Goal: Contribute content: Contribute content

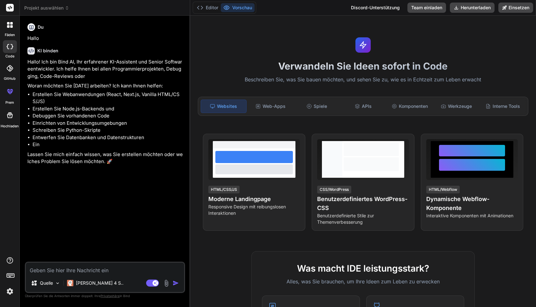
click at [8, 295] on img at bounding box center [9, 291] width 11 height 11
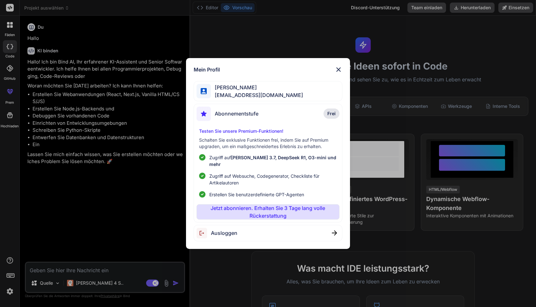
click at [257, 117] on font "Abonnementstufe" at bounding box center [237, 113] width 44 height 6
click at [340, 73] on img at bounding box center [339, 70] width 8 height 8
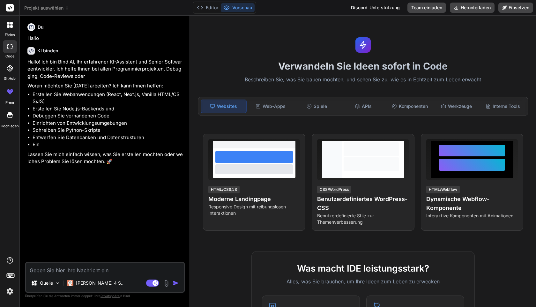
click at [10, 291] on img at bounding box center [9, 291] width 11 height 11
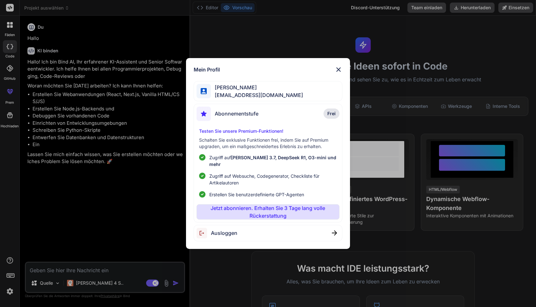
click at [248, 134] on font "Testen Sie unsere Premium-Funktionen!" at bounding box center [241, 130] width 84 height 5
click at [246, 117] on font "Abonnementstufe" at bounding box center [237, 113] width 44 height 6
click at [191, 117] on div "Mein Profil Fabian Reiner flowgateai@gmail.com Abonnementstufe Frei Testen Sie …" at bounding box center [268, 153] width 164 height 191
click at [4, 88] on div "Mein Profil Fabian Reiner flowgateai@gmail.com Abonnementstufe Frei Testen Sie …" at bounding box center [268, 153] width 536 height 307
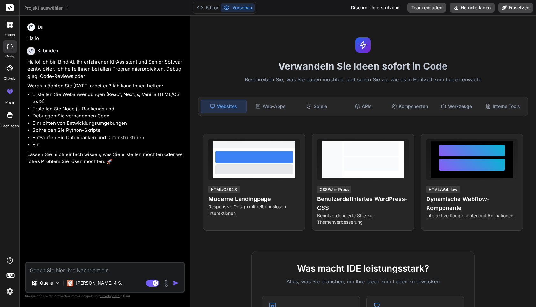
click at [9, 92] on icon at bounding box center [8, 92] width 3 height 3
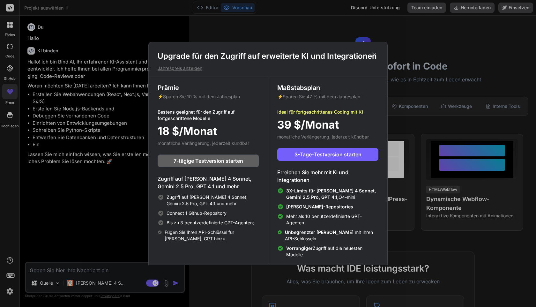
click at [200, 68] on font "Jahrespreis anzeigen" at bounding box center [180, 67] width 45 height 5
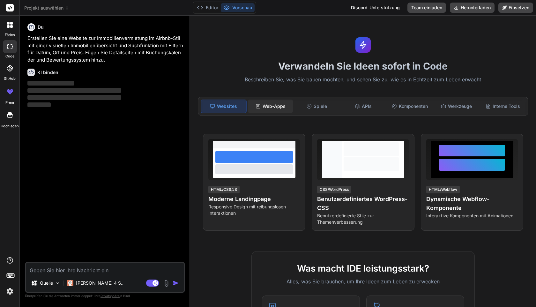
click at [261, 105] on div "Web-Apps" at bounding box center [270, 106] width 45 height 13
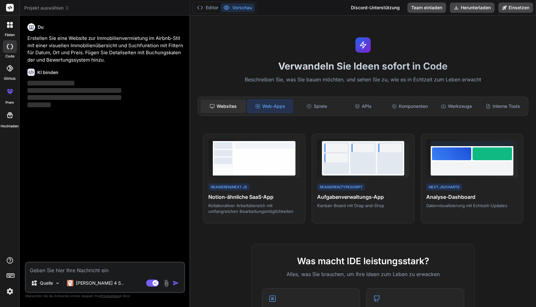
click at [224, 107] on font "Websites" at bounding box center [227, 105] width 20 height 5
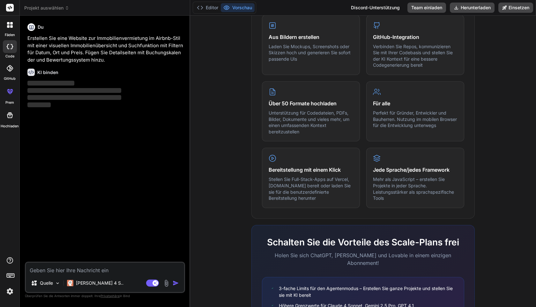
scroll to position [342, 0]
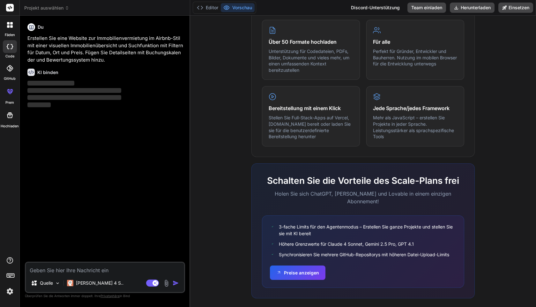
type textarea "x"
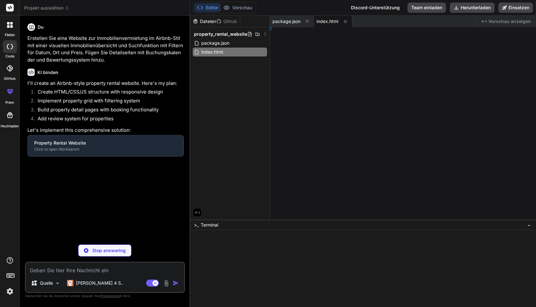
type textarea "</div> </footer> <script src="js/properties.js"></script> <script src="js/calen…"
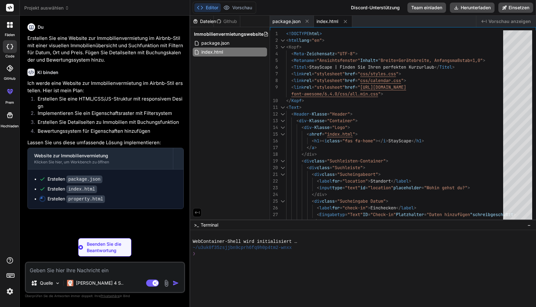
type textarea "x"
type textarea ".footer-content { grid-template-columns: 1fr; } .nav-link { display: none; } }"
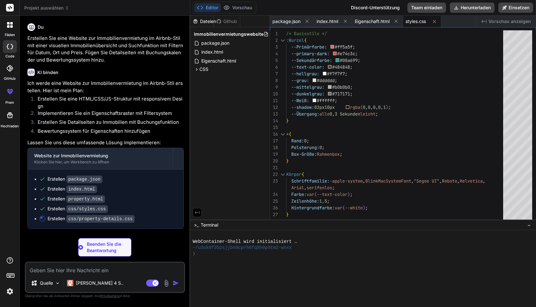
type textarea "x"
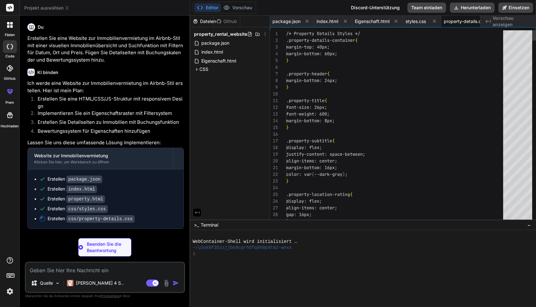
type textarea "} }"
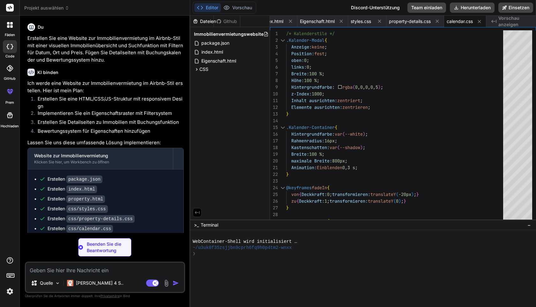
type textarea "x"
type textarea "cleanliness: 5.0, accuracy: 4.9, communication: 4.8, location: 5.0, checkin: 4.…"
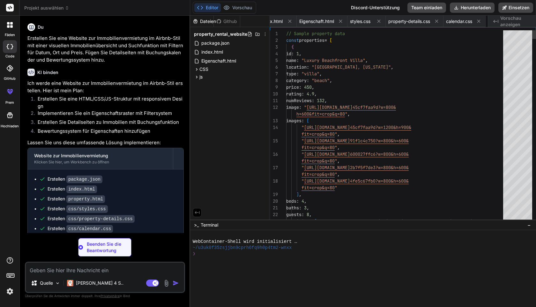
scroll to position [0, 97]
type textarea "x"
type textarea "applyAllFilters(); } // Format date for display function formatDate(date) { con…"
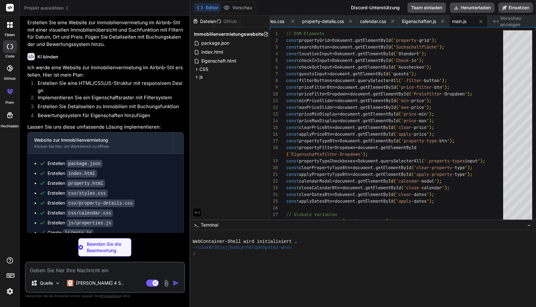
type textarea "x"
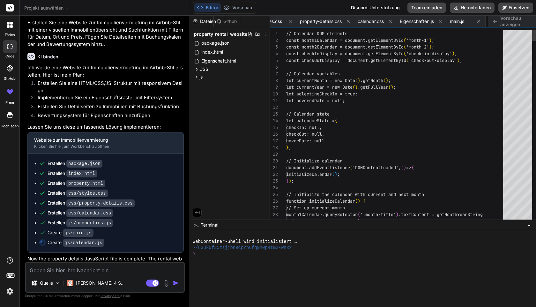
type textarea "} else { star.classList.replace('fas', 'far'); } }); }"
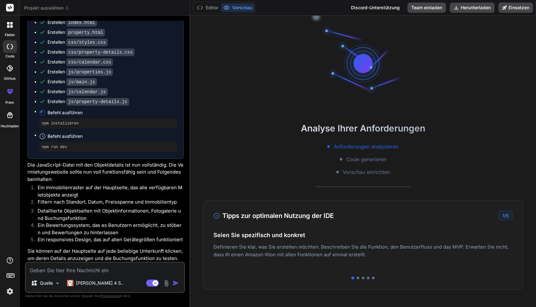
scroll to position [30, 0]
type textarea "x"
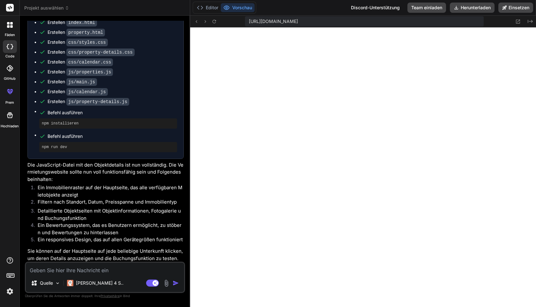
scroll to position [400, 0]
click at [197, 24] on icon at bounding box center [196, 21] width 5 height 5
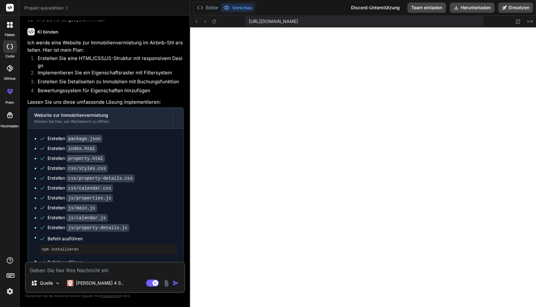
scroll to position [167, 0]
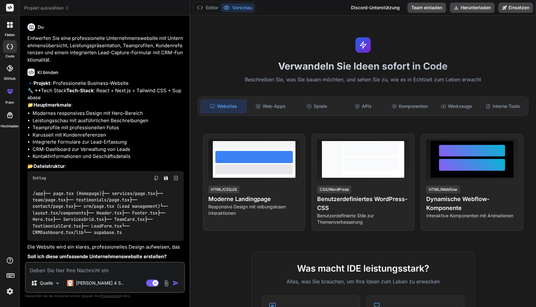
scroll to position [92, 0]
type textarea "x"
type textarea "j"
type textarea "x"
type textarea "ja+"
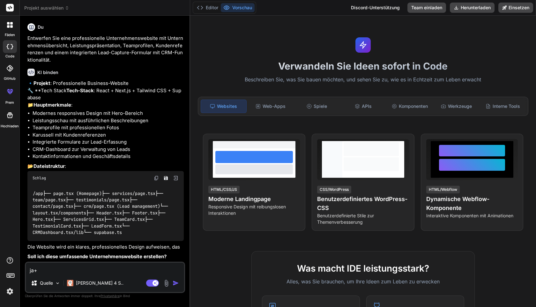
type textarea "x"
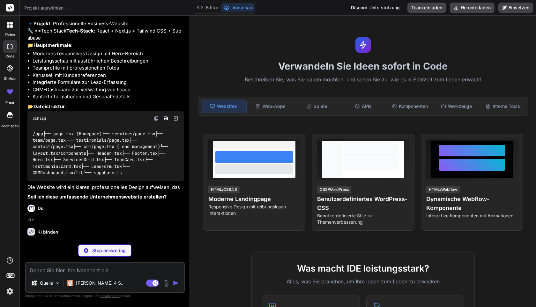
scroll to position [159, 0]
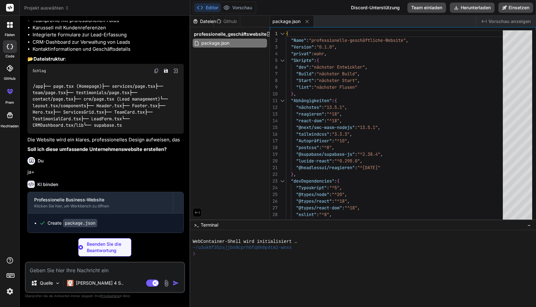
type textarea "x"
type textarea "module.exports = nextConfig"
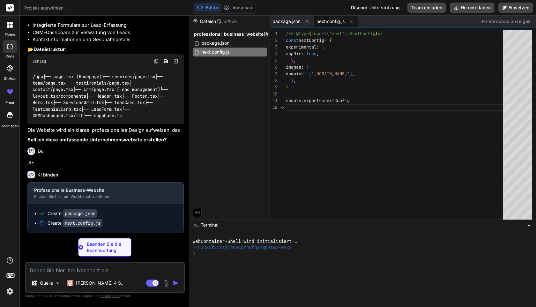
scroll to position [7, 0]
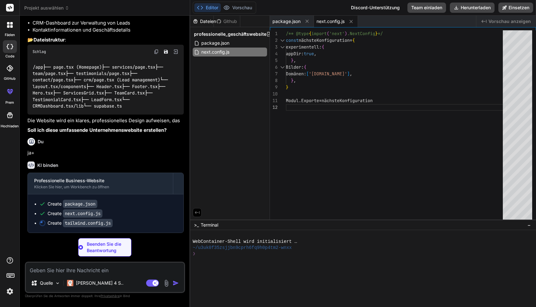
type textarea "x"
type textarea "}, plugins: [], }"
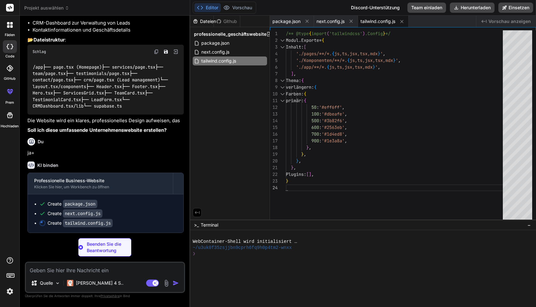
type textarea "x"
type textarea "module.exports = { plugins: { tailwindcss: {}, autoprefixer: {}, }, }"
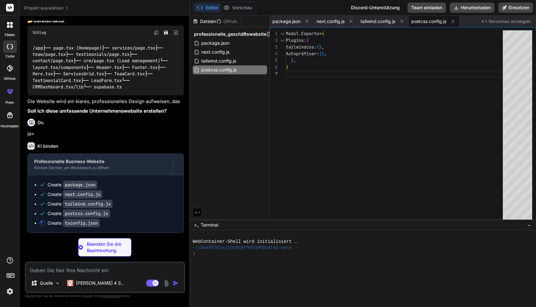
type textarea "x"
type textarea ""baseUrl": ".", "paths": { "@/*": ["./*"] } }, "include": ["next-env.d.ts", "**…"
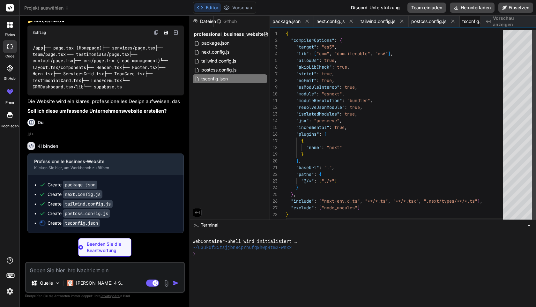
scroll to position [54, 0]
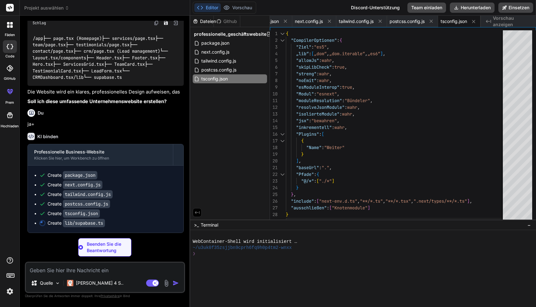
type textarea "x"
type textarea "name: string email: string phone?: string company?: string service: string mess…"
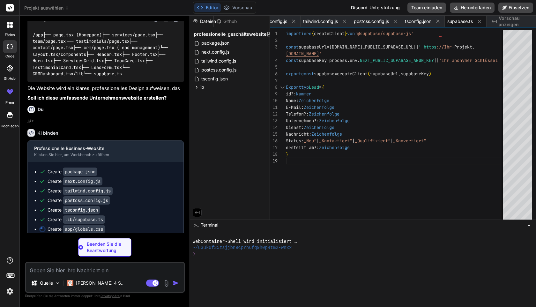
type textarea "x"
type textarea "}"
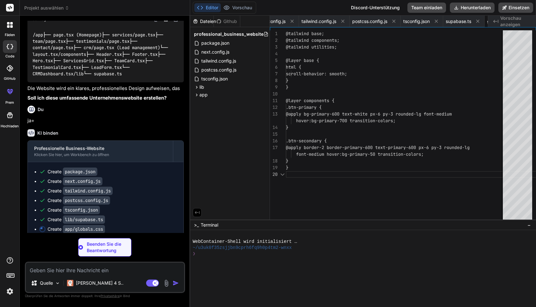
scroll to position [7, 0]
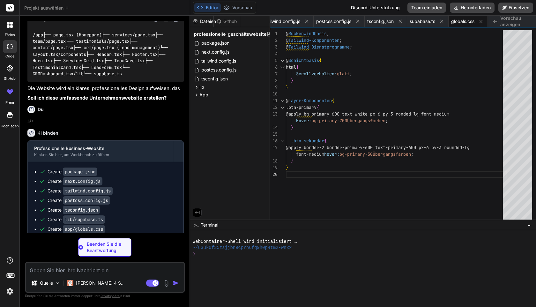
type textarea "x"
type textarea "<body className={inter.className}> <Header /> <main>{children}</main> <Footer /…"
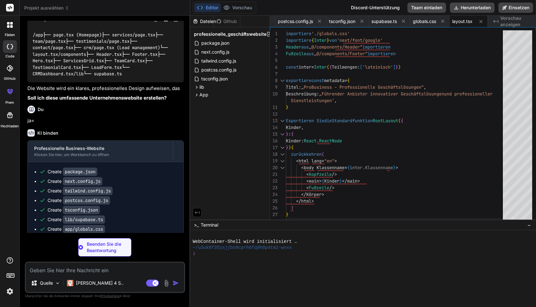
type textarea "x"
type textarea "</header> ) }"
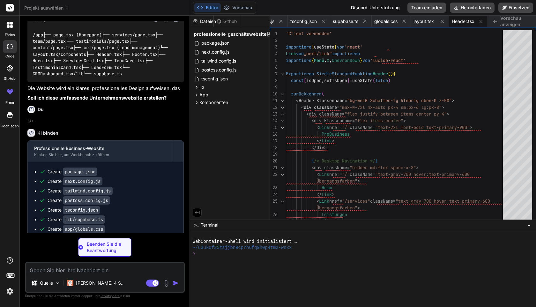
click at [503, 23] on font "Vorschau anzeigen" at bounding box center [510, 21] width 21 height 12
type textarea "x"
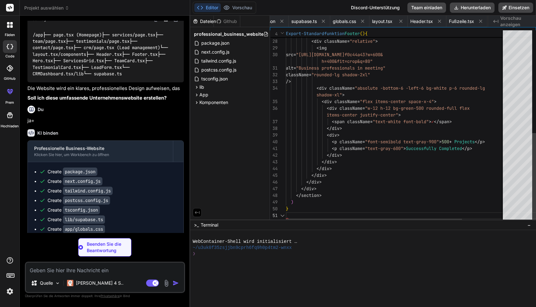
scroll to position [0, 255]
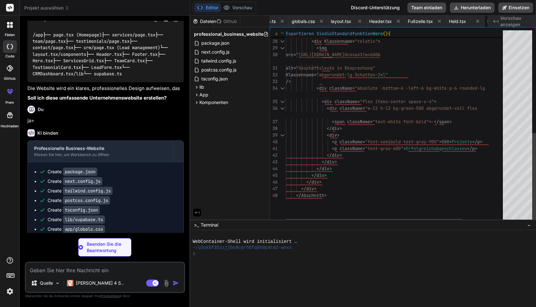
type textarea "x"
type textarea "))} </div> </div> </section> ) }"
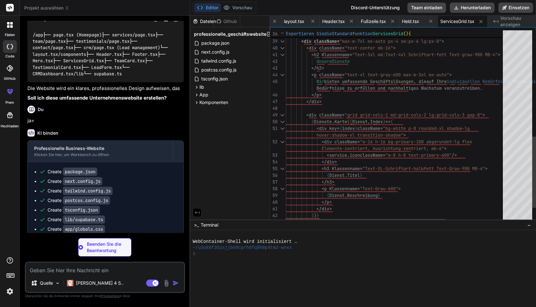
type textarea "x"
type textarea "</p> <p className="text-gray-600 text-sm leading-relaxed"> {[DOMAIN_NAME]} </p>…"
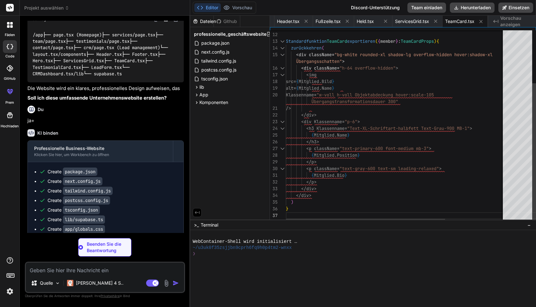
type textarea "x"
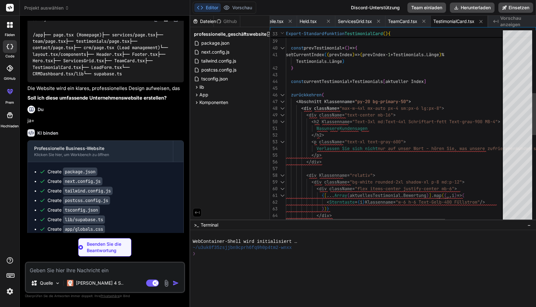
type textarea "x"
type textarea ") }"
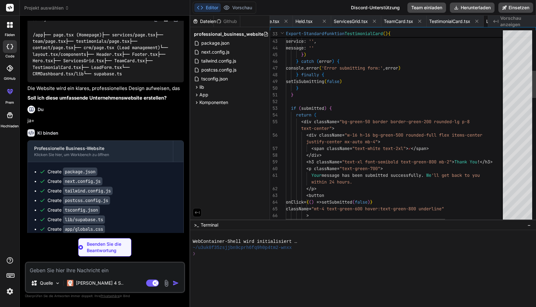
scroll to position [0, 453]
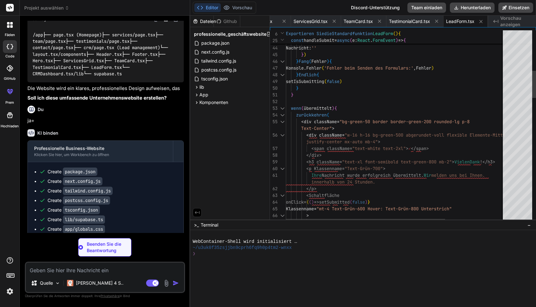
type textarea "x"
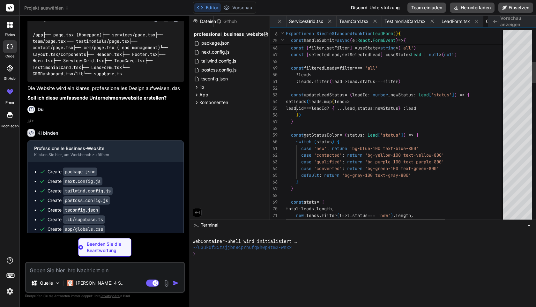
scroll to position [0, 509]
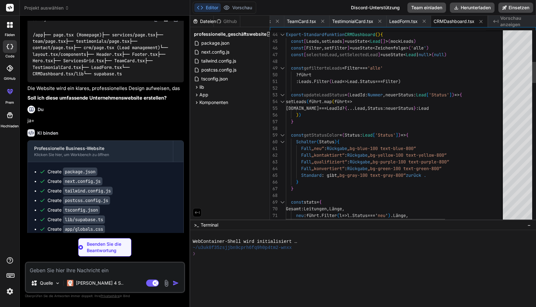
type textarea "x"
type textarea "}"
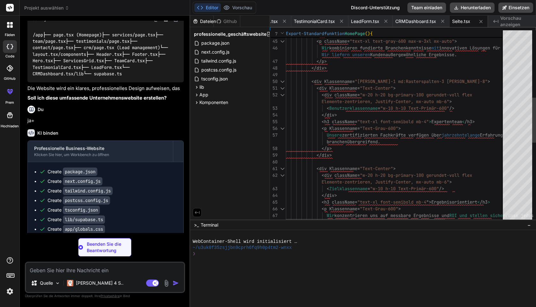
type textarea "x"
type textarea "</Link> </div> </section> </div> ) }"
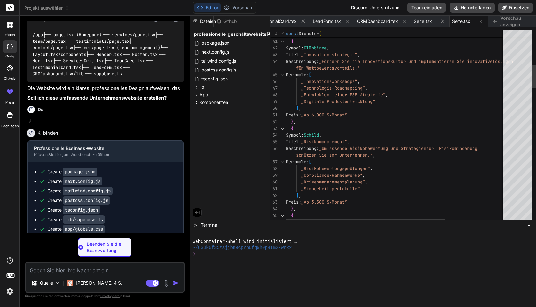
type textarea "x"
type textarea "</section> </div> ) }"
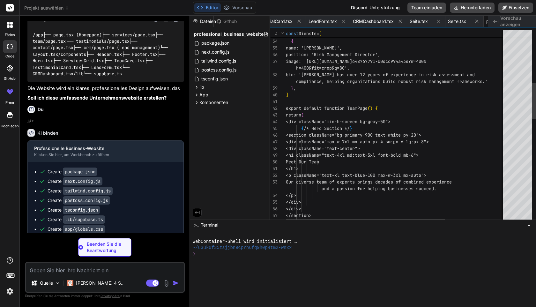
scroll to position [0, 624]
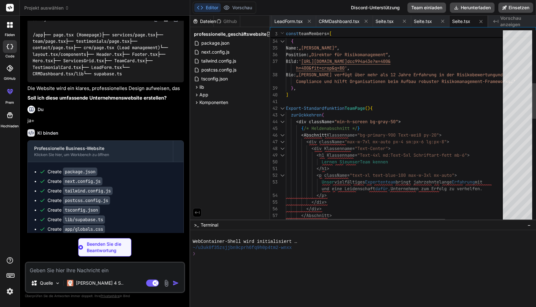
type textarea "x"
type textarea "Start Your Success Story </a> </div> </section> </div> ) }"
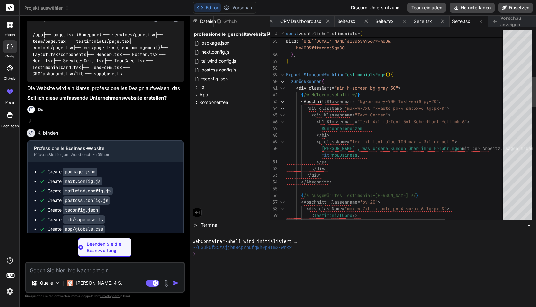
type textarea "x"
type textarea "</div> </div> </section> </div> ) }"
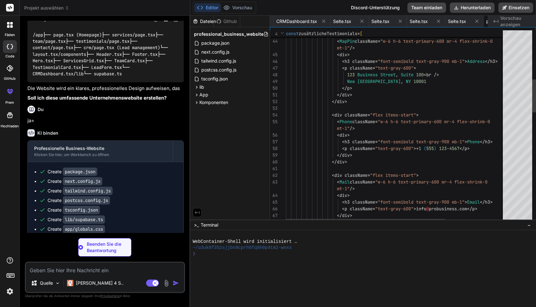
scroll to position [0, 701]
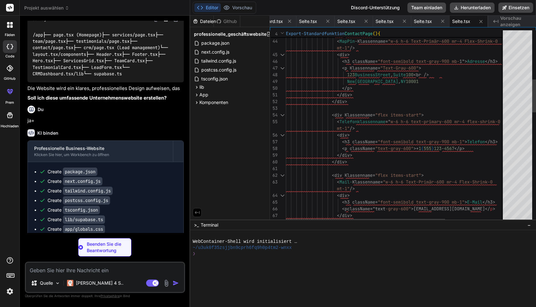
type textarea "x"
type textarea ") }"
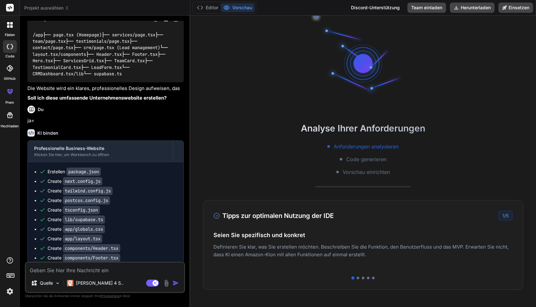
type textarea "x"
